Goal: Transaction & Acquisition: Purchase product/service

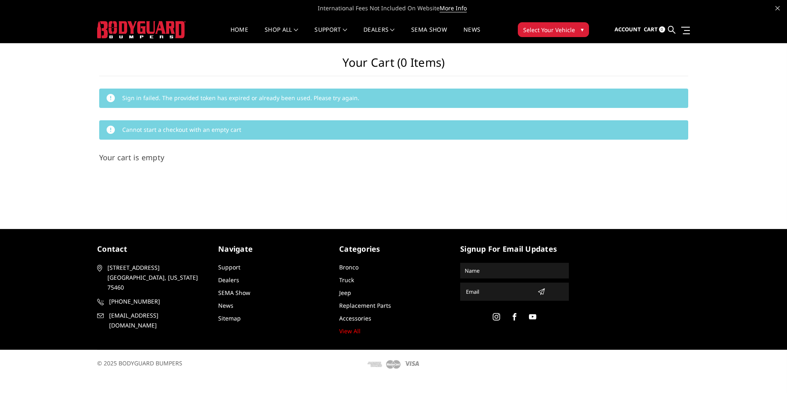
click at [365, 177] on div "Your Cart (0 items) Sign in failed. The provided token has expired or already b…" at bounding box center [393, 125] width 787 height 165
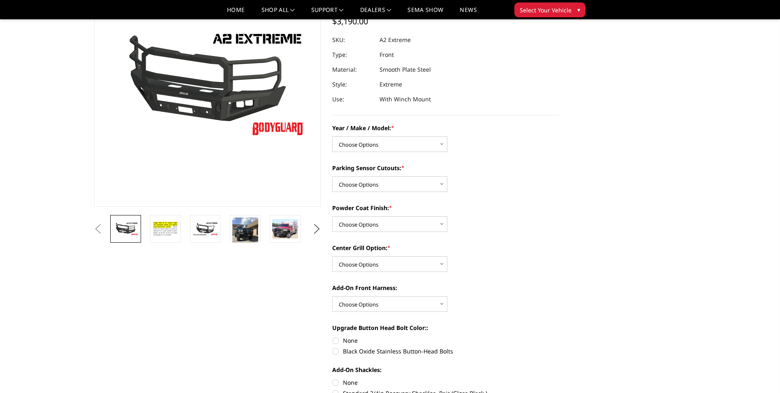
scroll to position [82, 0]
click at [364, 145] on select "Choose Options Chevrolet 20-23 2500 / 3500 Ford 17-22 F250 / F350 Ford 17-22 F4…" at bounding box center [389, 144] width 115 height 16
select select "1384"
click at [332, 136] on select "Choose Options Chevrolet 20-23 2500 / 3500 Ford 17-22 F250 / F350 Ford 17-22 F4…" at bounding box center [389, 144] width 115 height 16
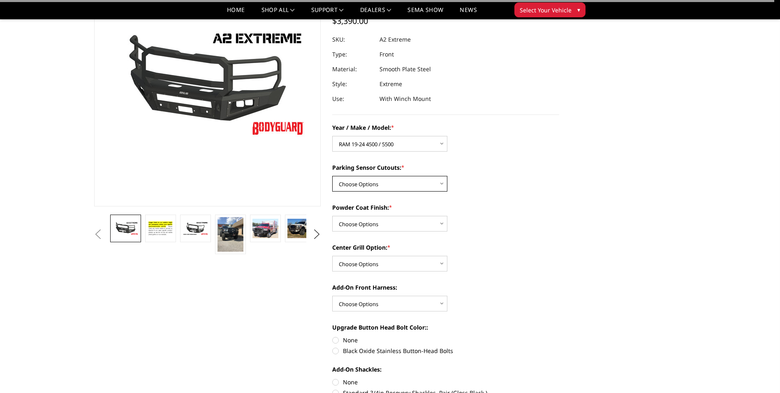
click at [372, 187] on select "Choose Options Yes - I have front parking sensors No - I do NOT have parking se…" at bounding box center [389, 184] width 115 height 16
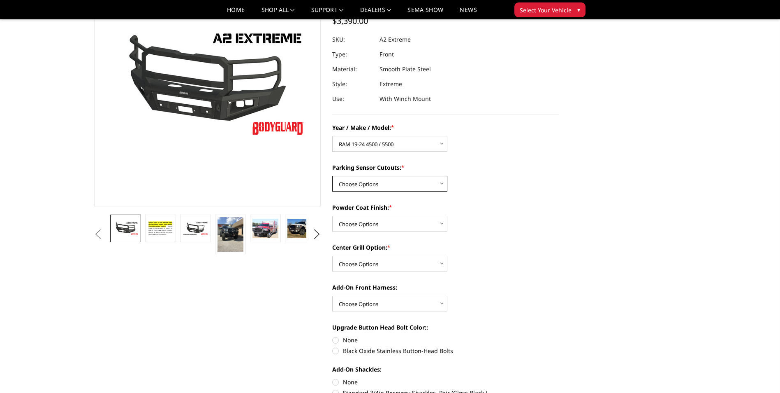
select select "540"
click at [332, 176] on select "Choose Options Yes - I have front parking sensors No - I do NOT have parking se…" at bounding box center [389, 184] width 115 height 16
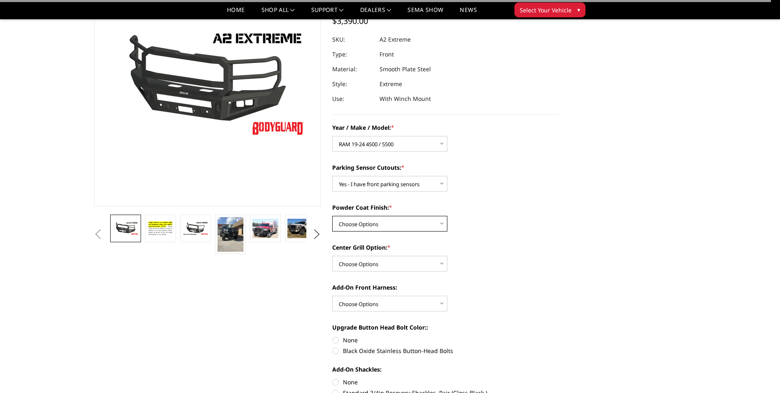
click at [367, 225] on select "Choose Options Bare metal (included) Texture Black Powder Coat" at bounding box center [389, 224] width 115 height 16
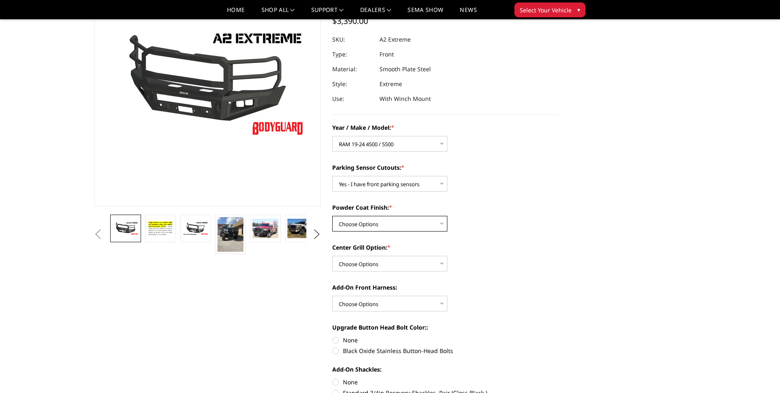
select select "518"
click at [332, 216] on select "Choose Options Bare metal (included) Texture Black Powder Coat" at bounding box center [389, 224] width 115 height 16
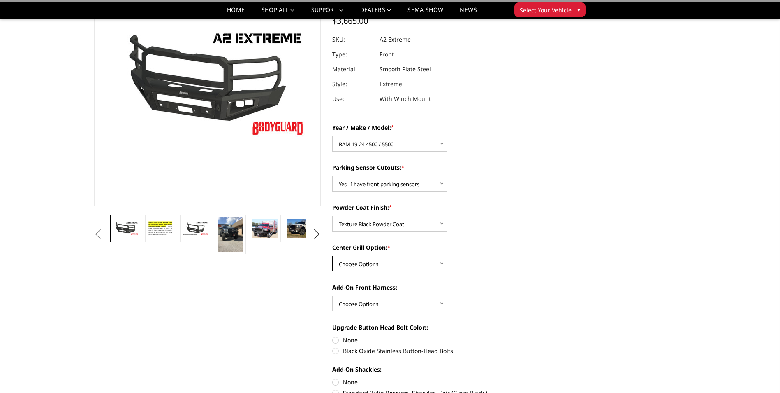
click at [370, 269] on select "Choose Options Add expanded metal in center grill Decline this option" at bounding box center [389, 264] width 115 height 16
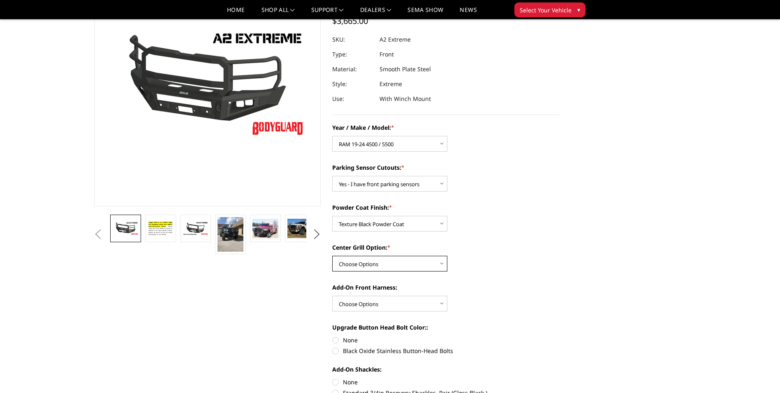
select select "1080"
click at [332, 256] on select "Choose Options Add expanded metal in center grill Decline this option" at bounding box center [389, 264] width 115 height 16
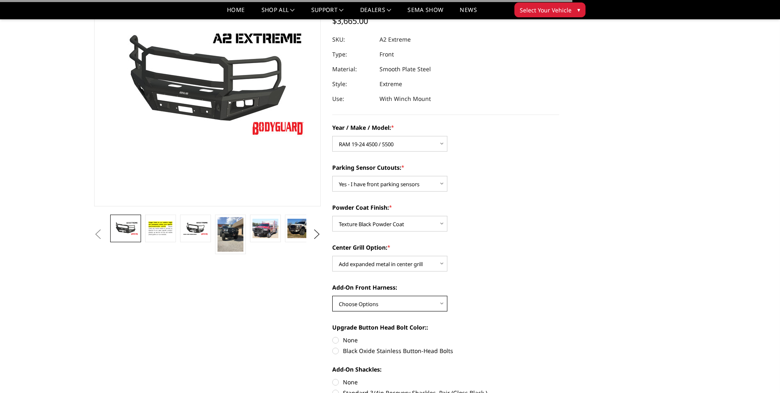
click at [362, 302] on select "Choose Options WITH front camera harness WITHOUT front camera harness" at bounding box center [389, 303] width 115 height 16
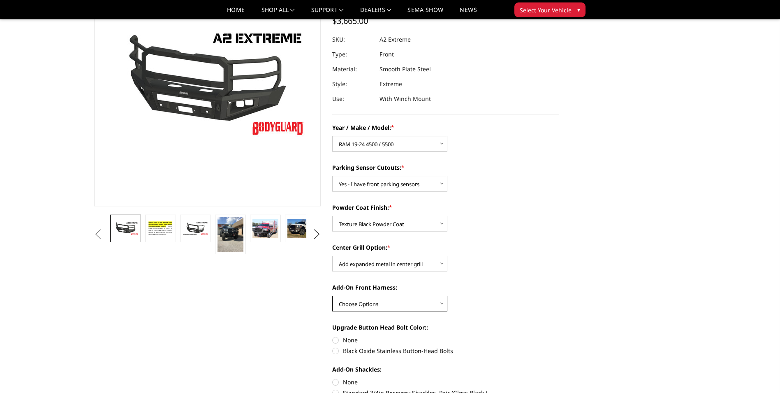
select select "1695"
click at [332, 295] on select "Choose Options WITH front camera harness WITHOUT front camera harness" at bounding box center [389, 303] width 115 height 16
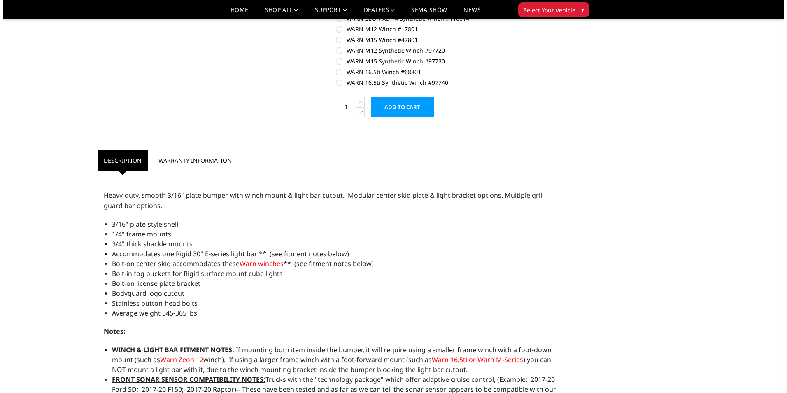
scroll to position [741, 0]
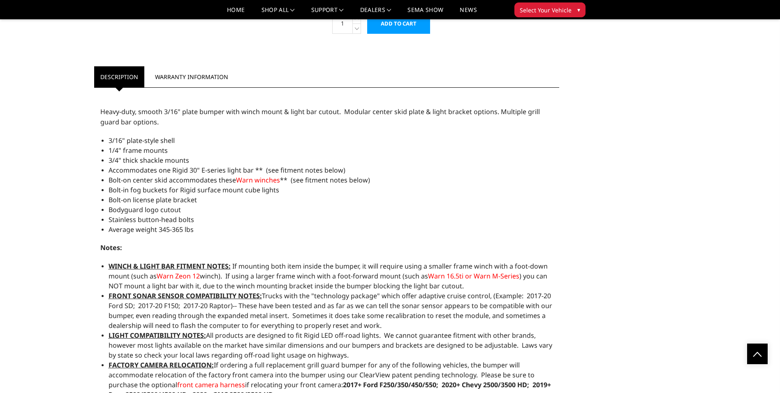
click at [402, 27] on input "Add to Cart" at bounding box center [398, 23] width 63 height 21
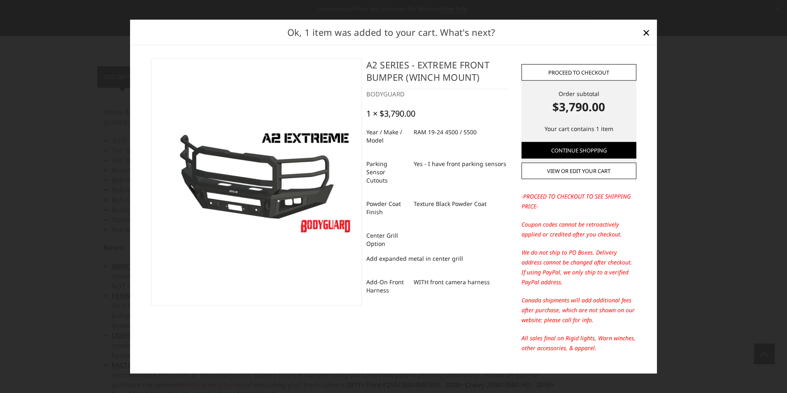
click at [571, 73] on link "Proceed to checkout" at bounding box center [578, 72] width 115 height 16
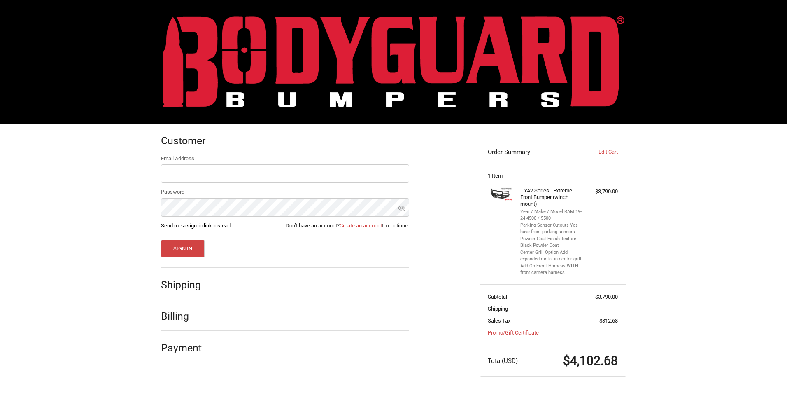
click at [189, 225] on link "Send me a sign-in link instead" at bounding box center [196, 225] width 70 height 6
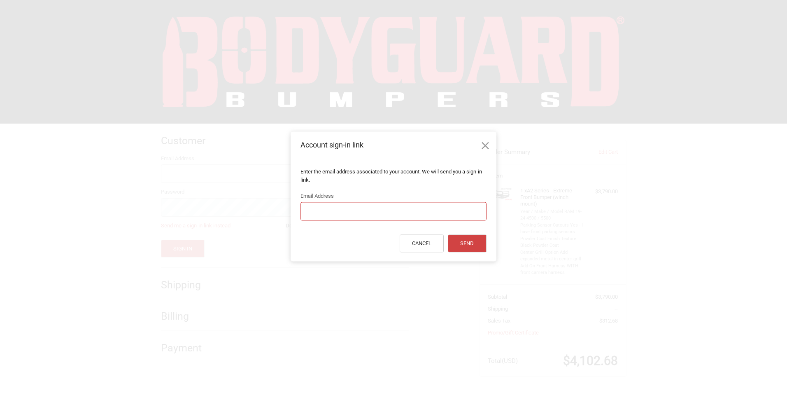
click at [326, 212] on input "Email Address" at bounding box center [393, 211] width 186 height 19
type input "brandi.bertram"
click at [485, 142] on icon at bounding box center [484, 145] width 7 height 7
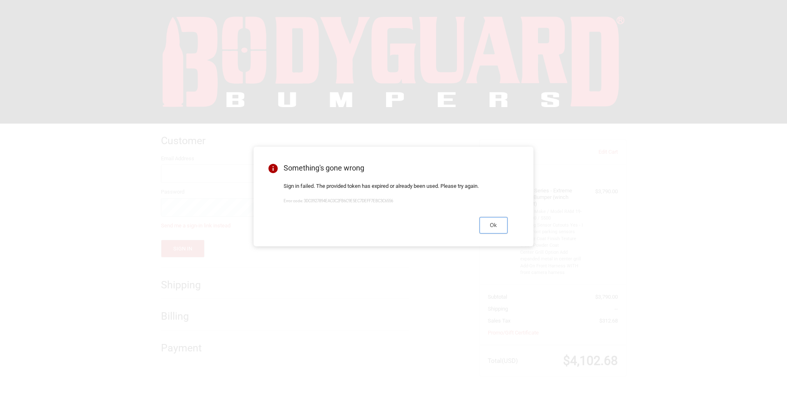
click at [491, 230] on button "Ok" at bounding box center [493, 225] width 28 height 16
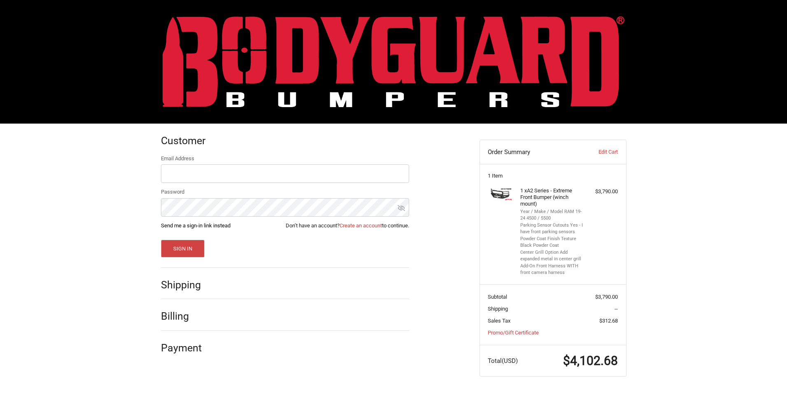
click at [220, 226] on link "Send me a sign-in link instead" at bounding box center [196, 225] width 70 height 6
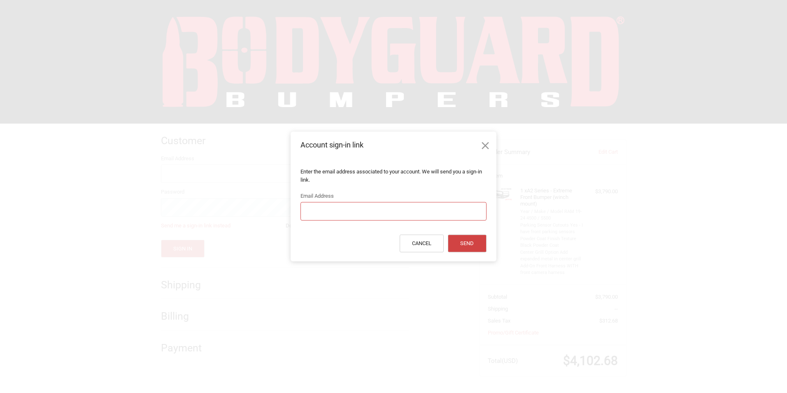
click at [342, 212] on input "Email Address" at bounding box center [393, 211] width 186 height 19
type input "brandi.bertram@dot.state.fl.us"
click at [448, 235] on button "Send" at bounding box center [467, 244] width 39 height 18
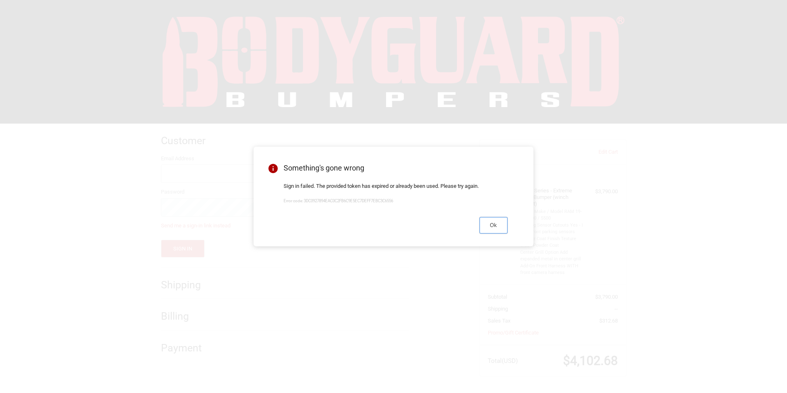
click at [499, 225] on button "Ok" at bounding box center [493, 225] width 28 height 16
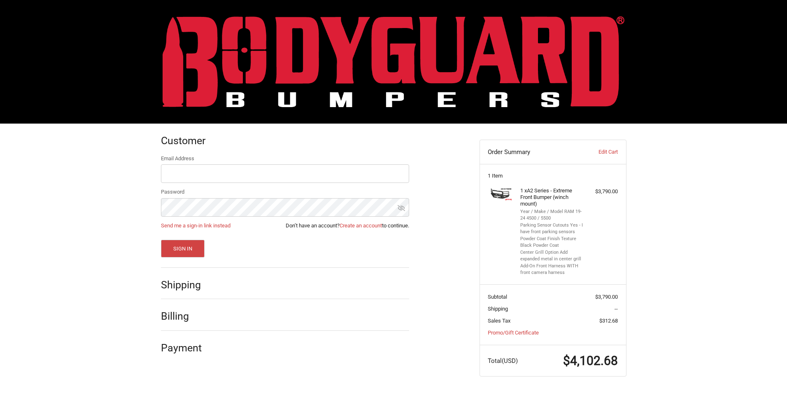
click at [452, 248] on div "Customer Returning Customer Email Address Password Send me a sign-in link inste…" at bounding box center [314, 242] width 318 height 238
click at [219, 170] on input "Email Address" at bounding box center [285, 173] width 248 height 19
type input "brandi.bertram@dot.state.fl.us"
click at [161, 239] on button "Sign In" at bounding box center [183, 248] width 44 height 18
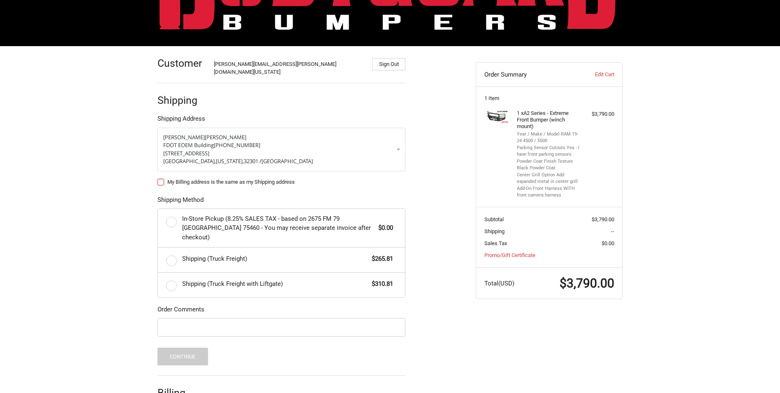
scroll to position [82, 0]
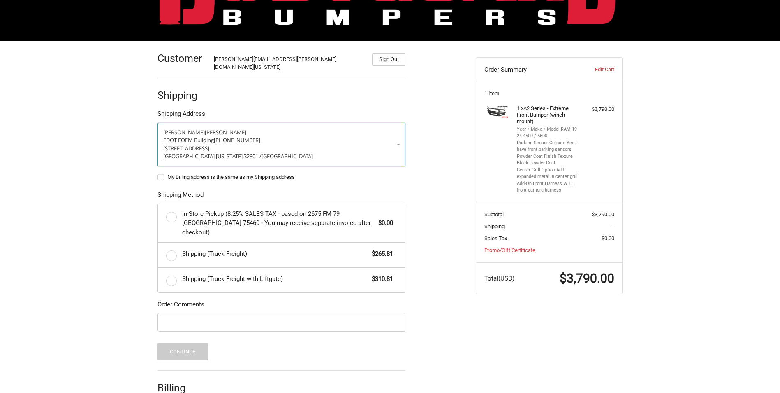
click at [209, 144] on span "2821 Industrial Plaza Drive, Suite A" at bounding box center [186, 147] width 46 height 7
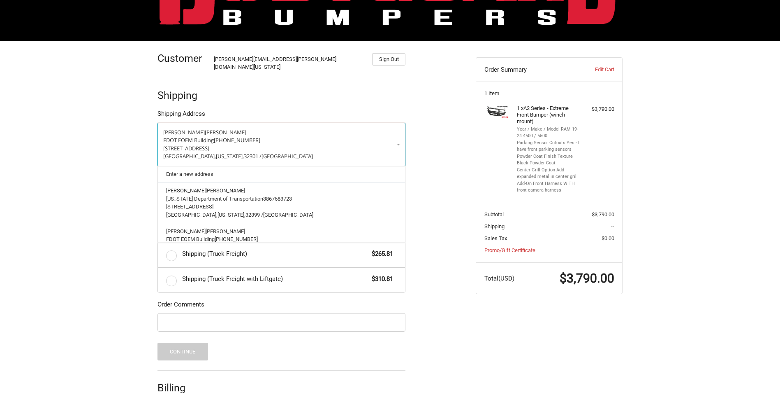
click at [209, 144] on span "2821 Industrial Plaza Drive, Suite A" at bounding box center [186, 147] width 46 height 7
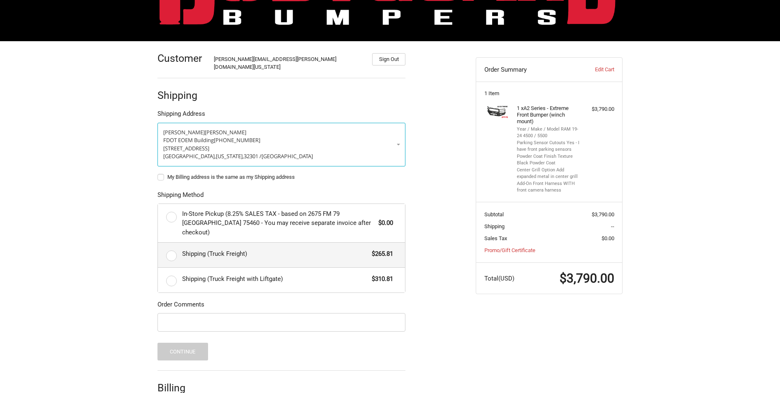
click at [176, 242] on label "Shipping (Truck Freight) $265.81" at bounding box center [281, 254] width 247 height 25
click at [158, 242] on input "Shipping (Truck Freight) $265.81" at bounding box center [158, 242] width 0 height 0
radio input "true"
